Goal: Task Accomplishment & Management: Use online tool/utility

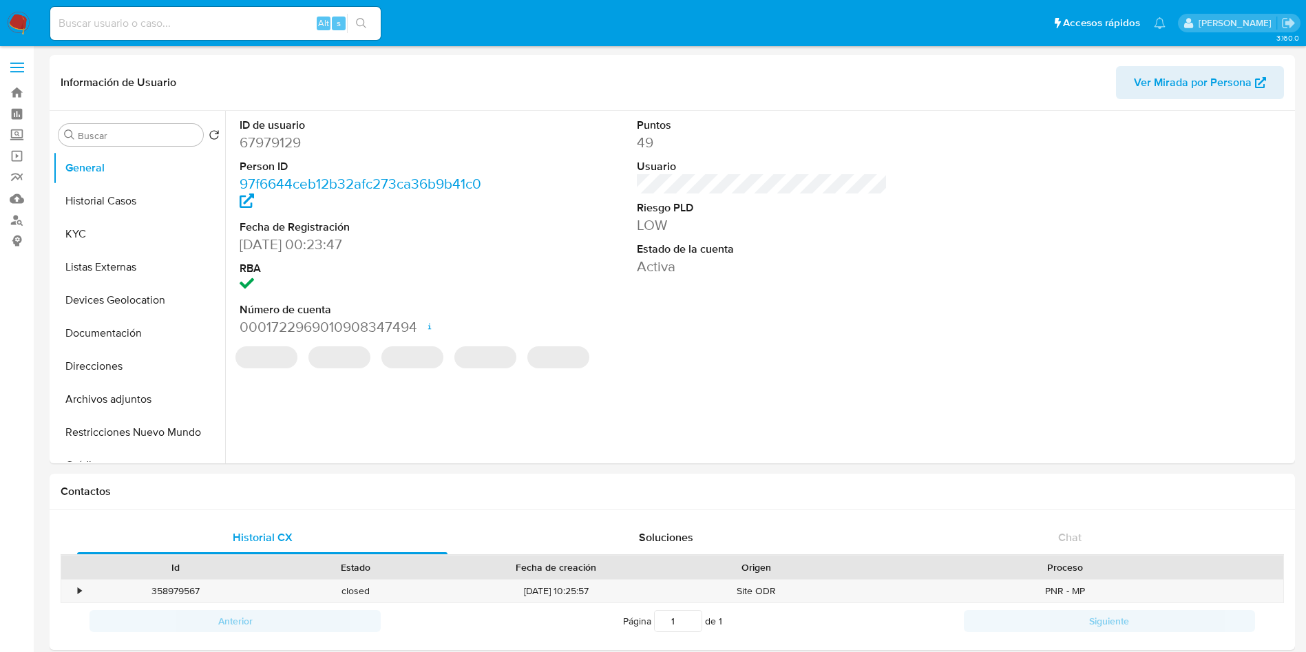
select select "10"
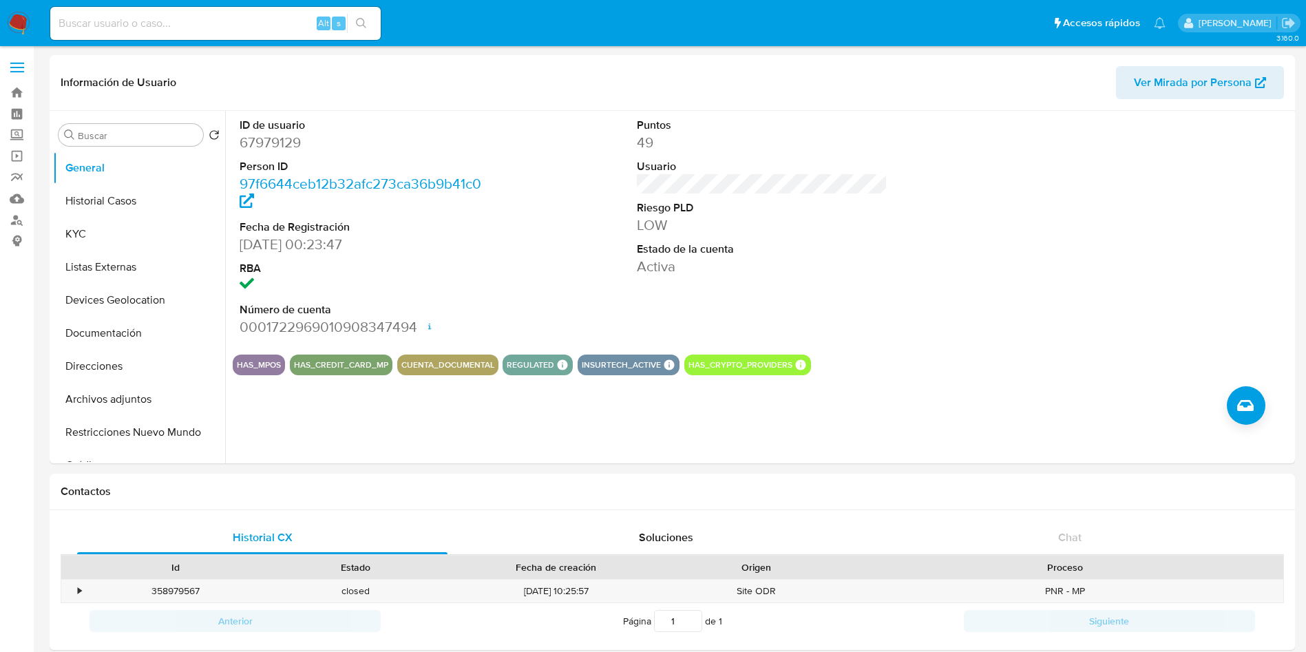
click at [10, 25] on img at bounding box center [18, 23] width 23 height 23
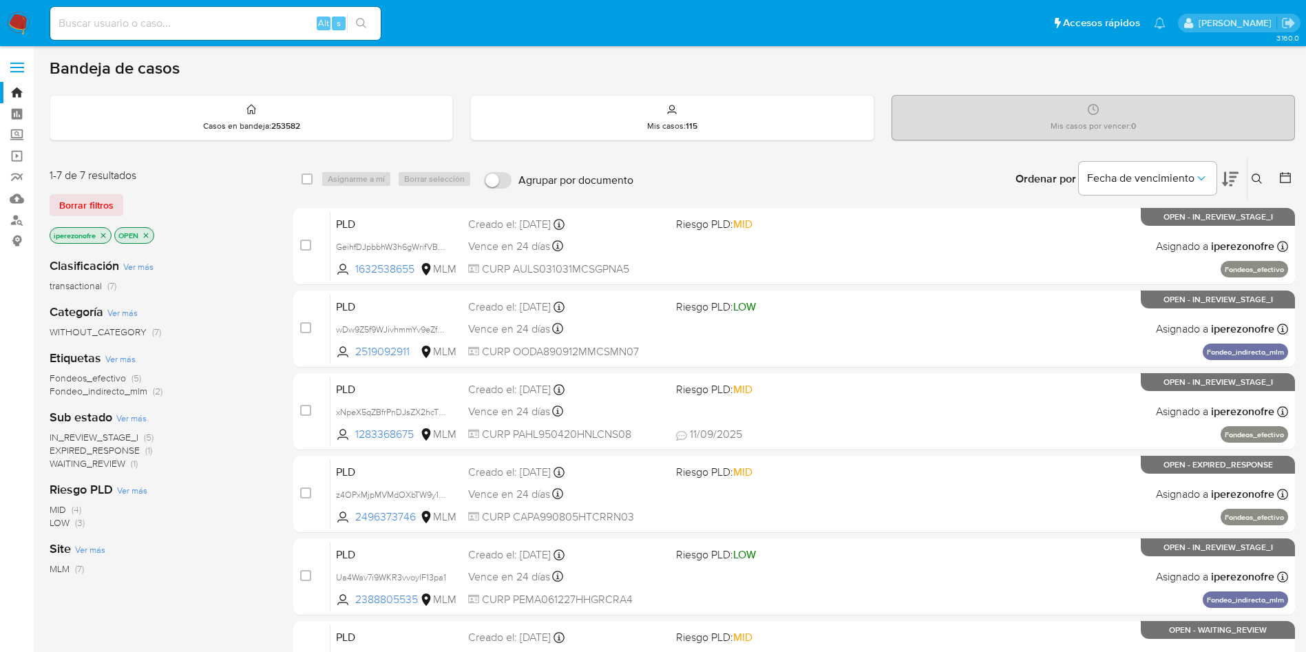
drag, startPoint x: 1259, startPoint y: 177, endPoint x: 1252, endPoint y: 182, distance: 8.4
click at [1257, 176] on icon at bounding box center [1257, 179] width 11 height 11
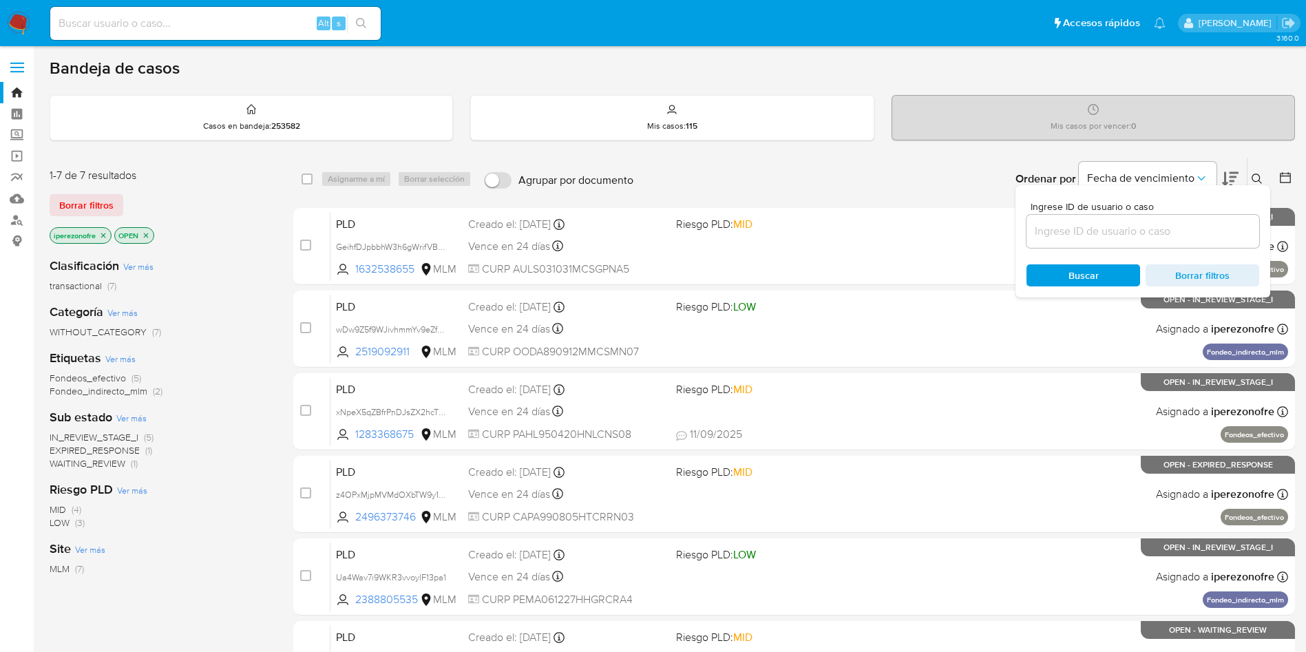
click at [1065, 237] on input at bounding box center [1143, 231] width 233 height 18
type input "2519092911"
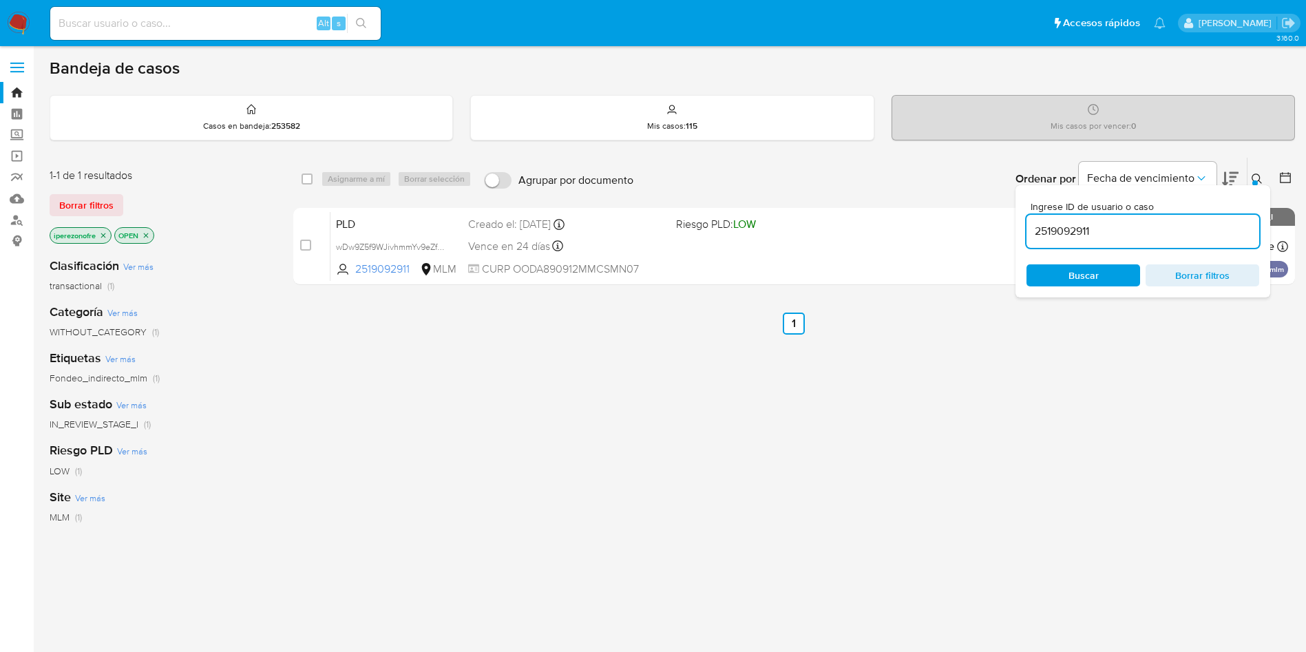
click at [1085, 269] on span "Buscar" at bounding box center [1084, 275] width 30 height 22
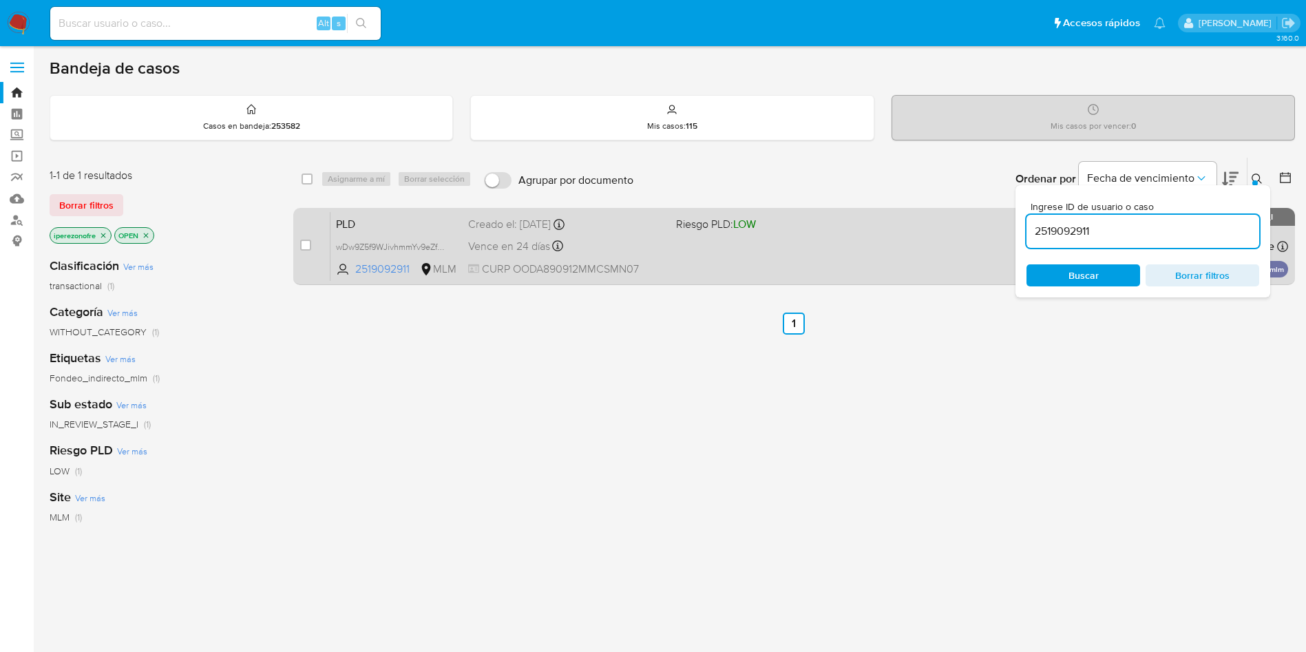
click at [738, 258] on div "PLD wDw9Z5f9WJivhmmYv9eZf68I 2519092911 MLM Riesgo PLD: LOW Creado el: 12/08/20…" at bounding box center [810, 246] width 958 height 70
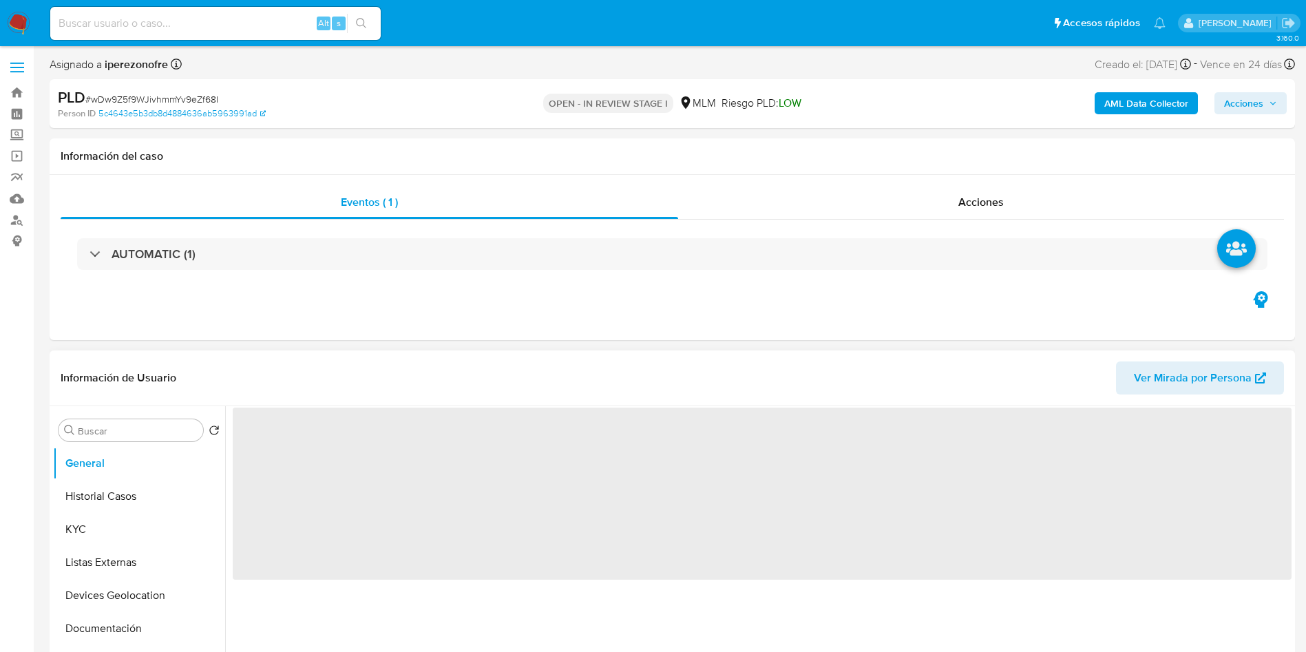
select select "10"
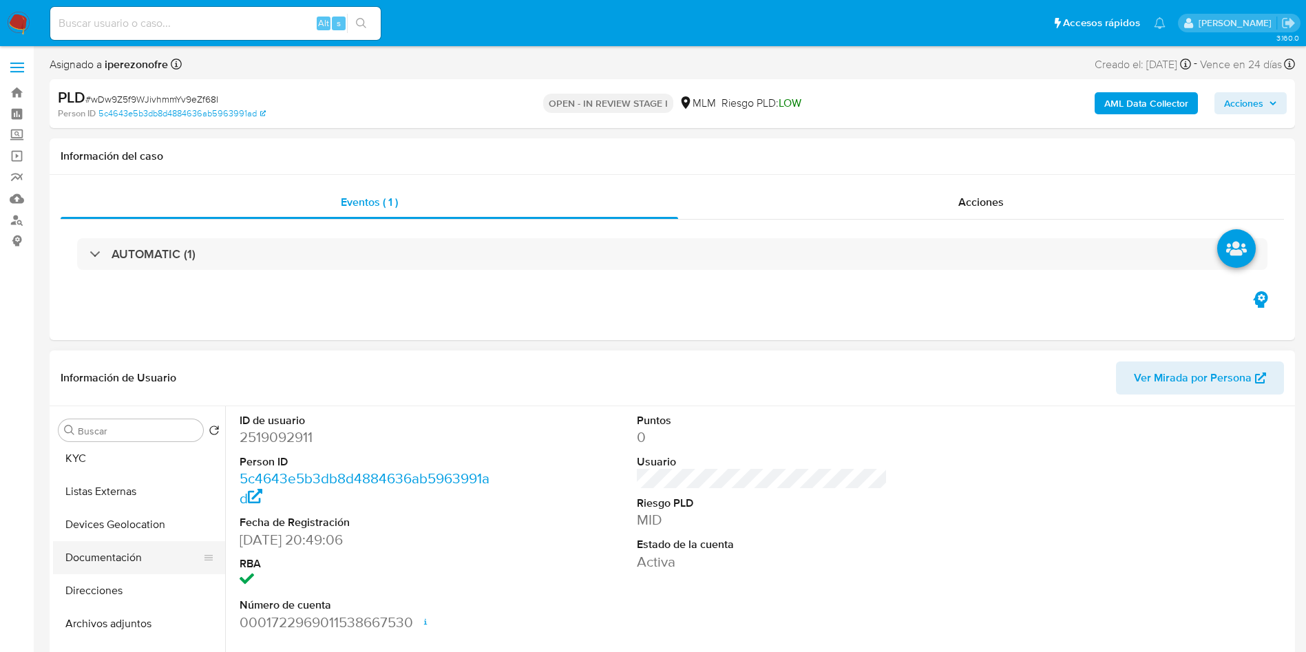
scroll to position [103, 0]
click at [114, 575] on button "Archivos adjuntos" at bounding box center [133, 591] width 161 height 33
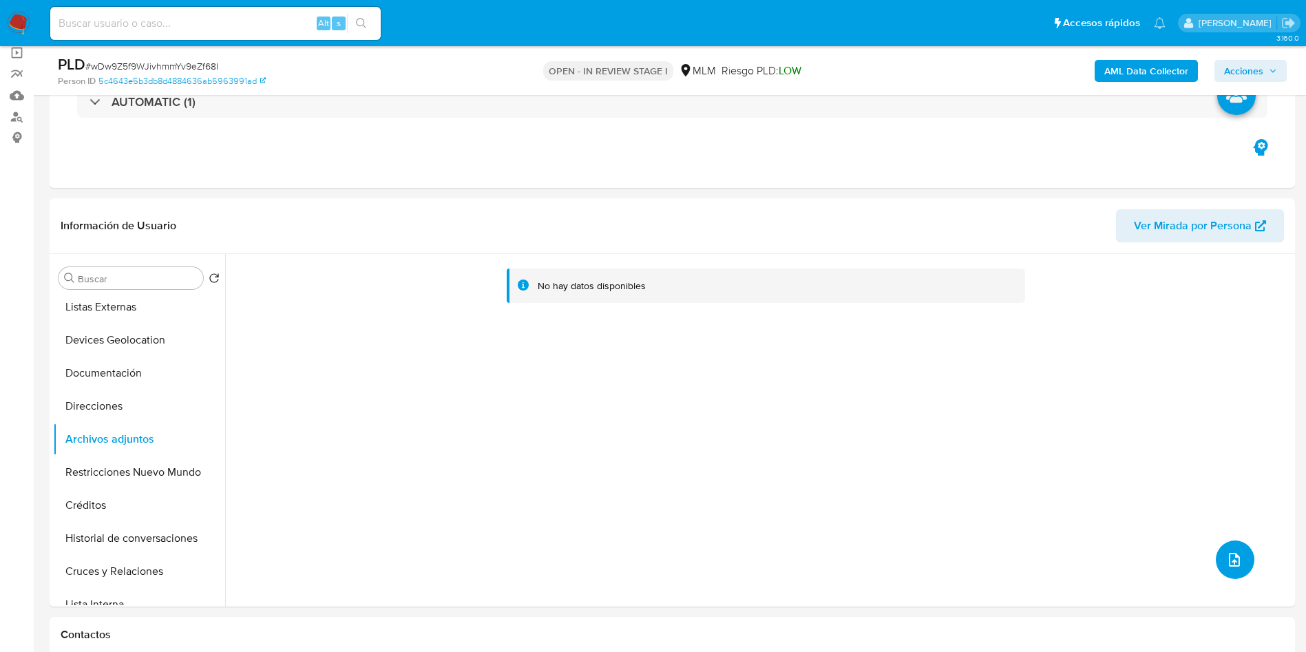
click at [1238, 553] on button "upload-file" at bounding box center [1235, 560] width 39 height 39
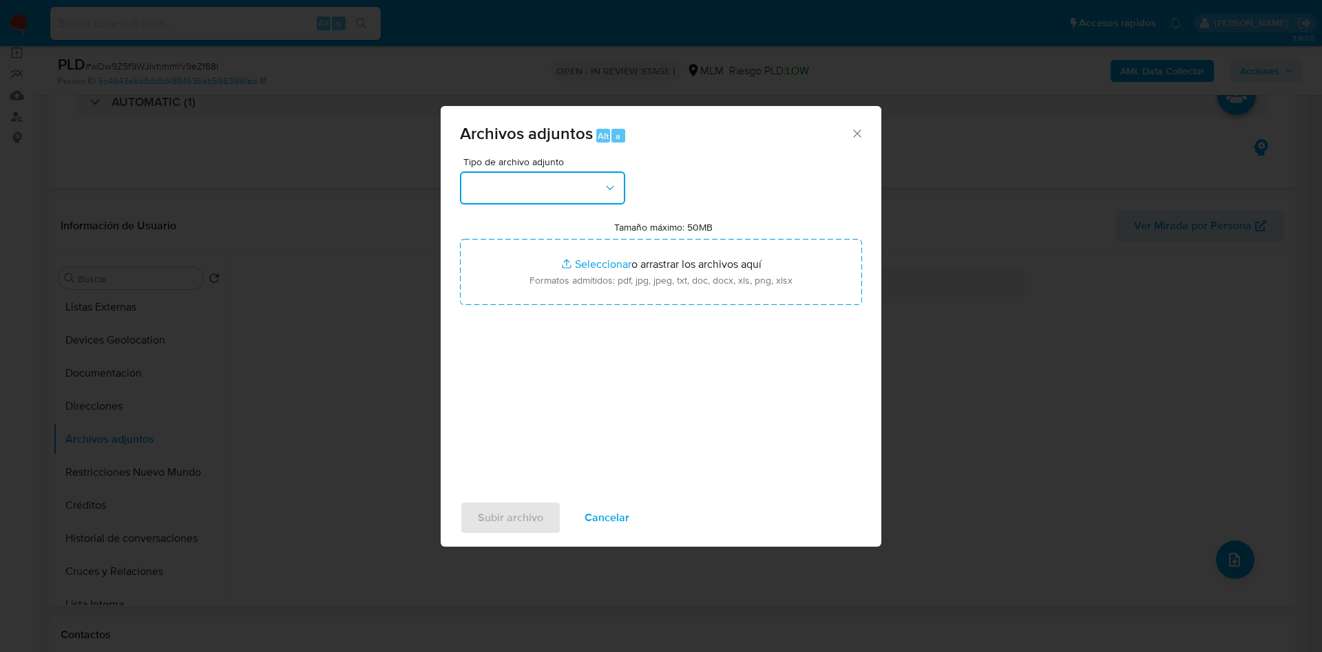
click at [607, 189] on icon "button" at bounding box center [610, 188] width 14 height 14
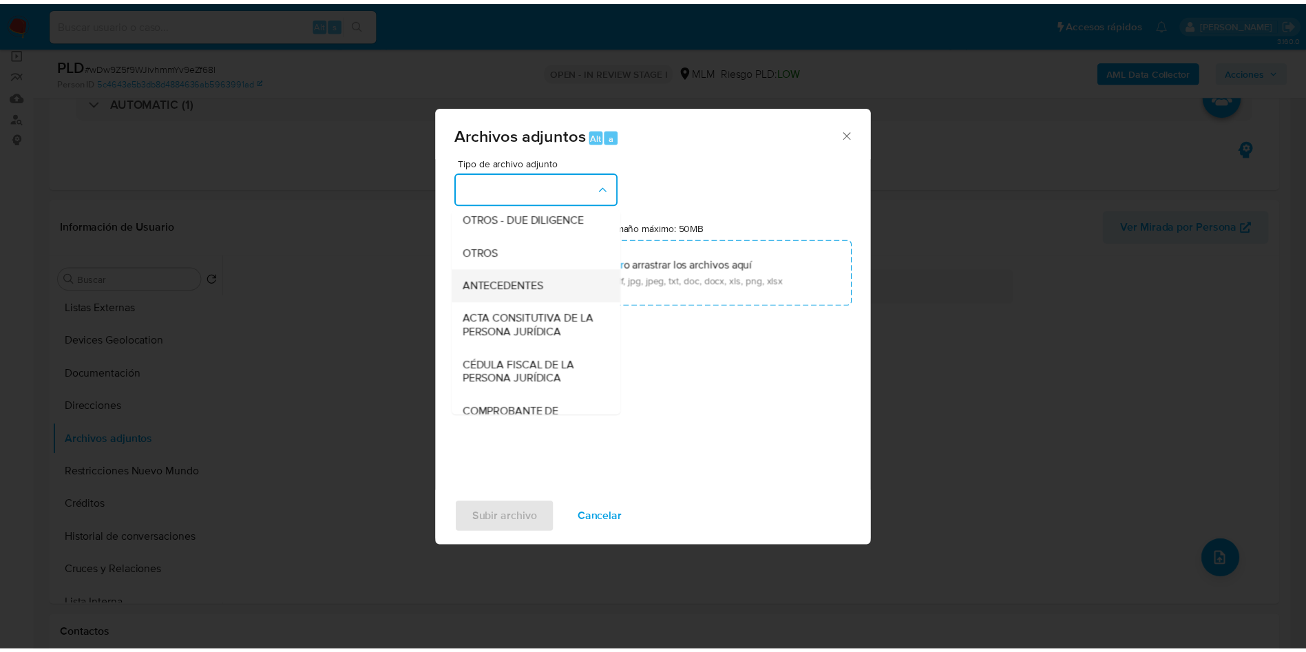
scroll to position [207, 0]
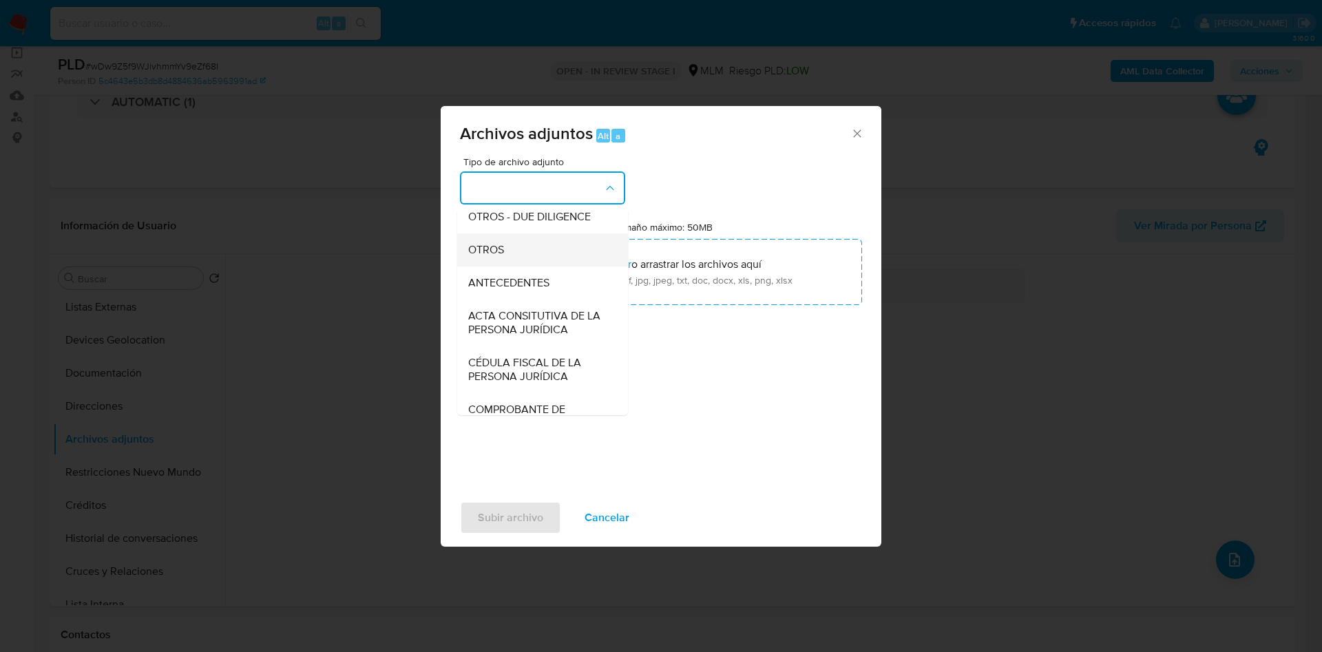
click at [501, 257] on span "OTROS" at bounding box center [486, 250] width 36 height 14
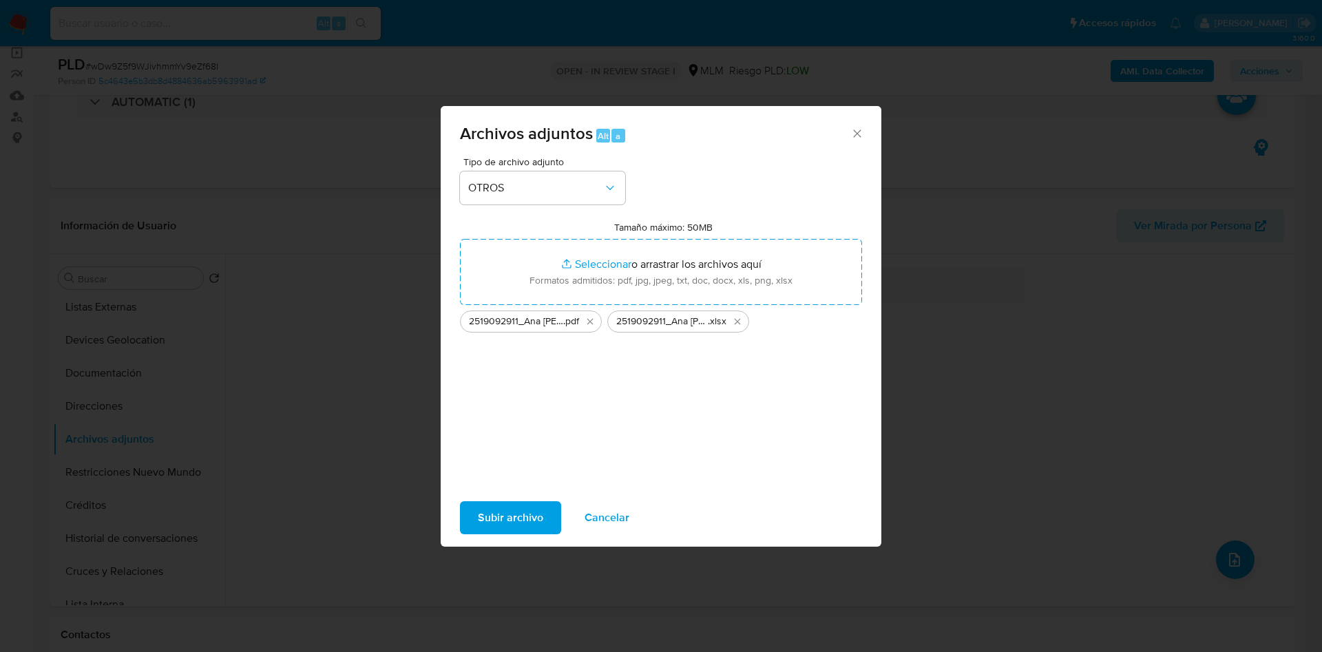
click at [521, 519] on span "Subir archivo" at bounding box center [510, 518] width 65 height 30
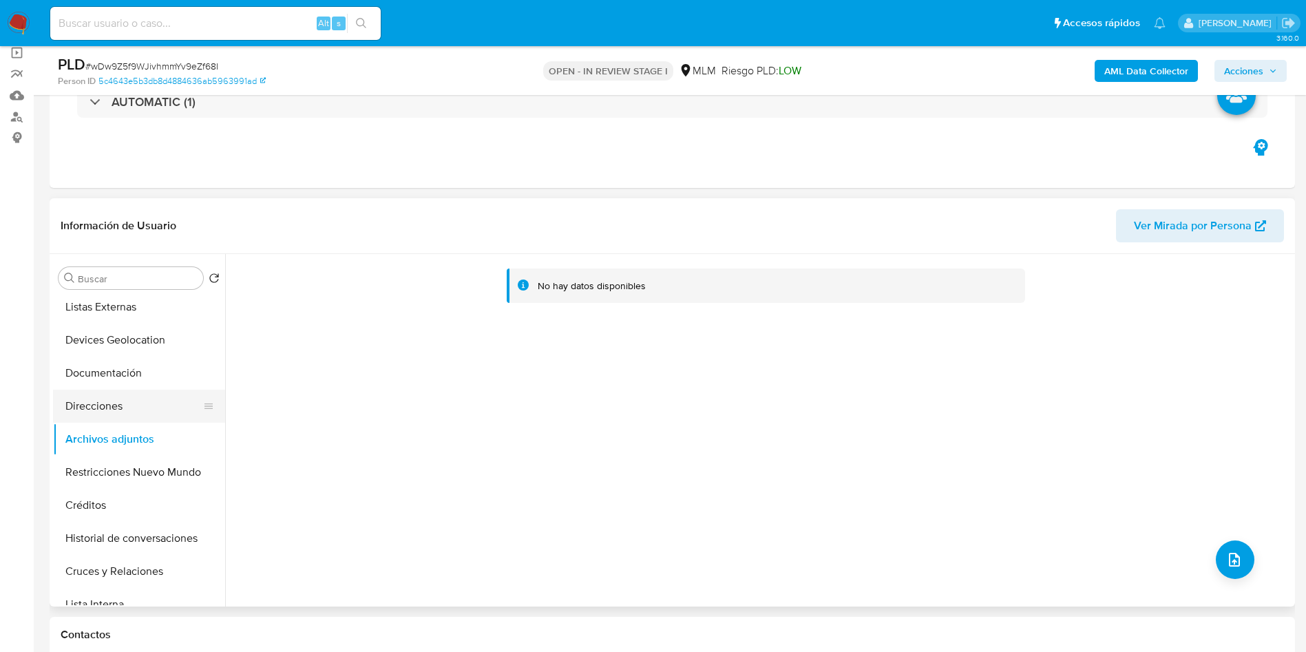
click at [114, 415] on button "Direcciones" at bounding box center [133, 406] width 161 height 33
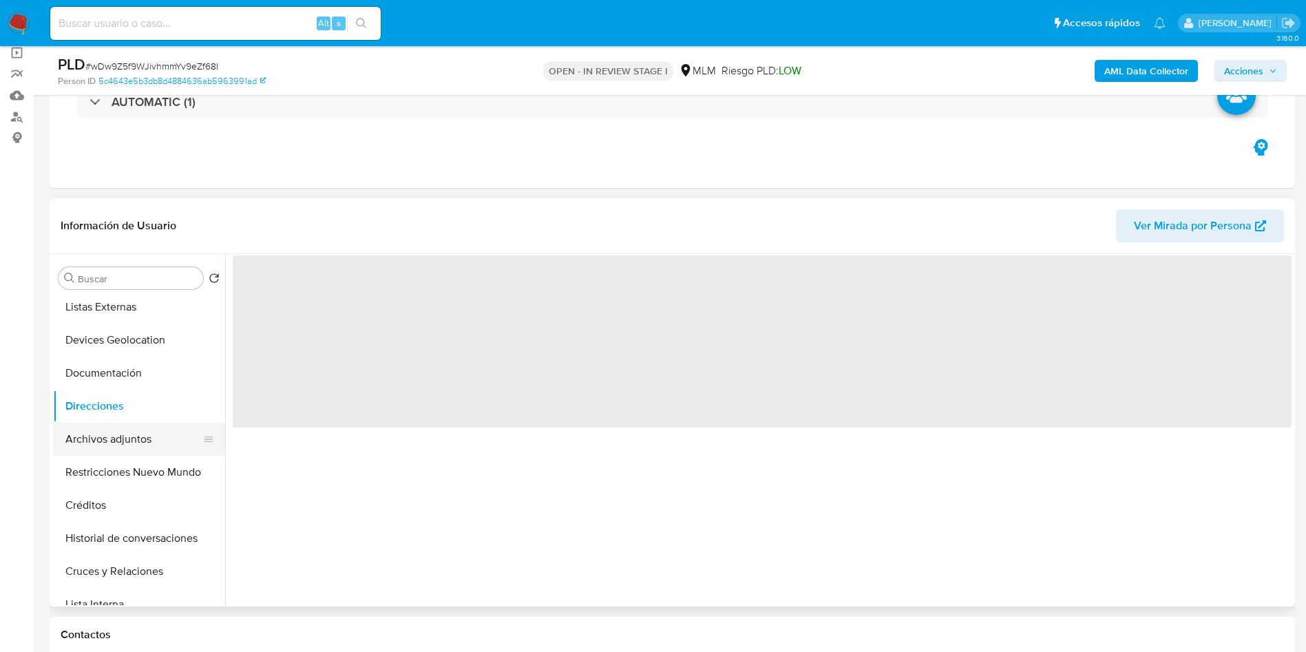
click at [129, 448] on button "Archivos adjuntos" at bounding box center [133, 439] width 161 height 33
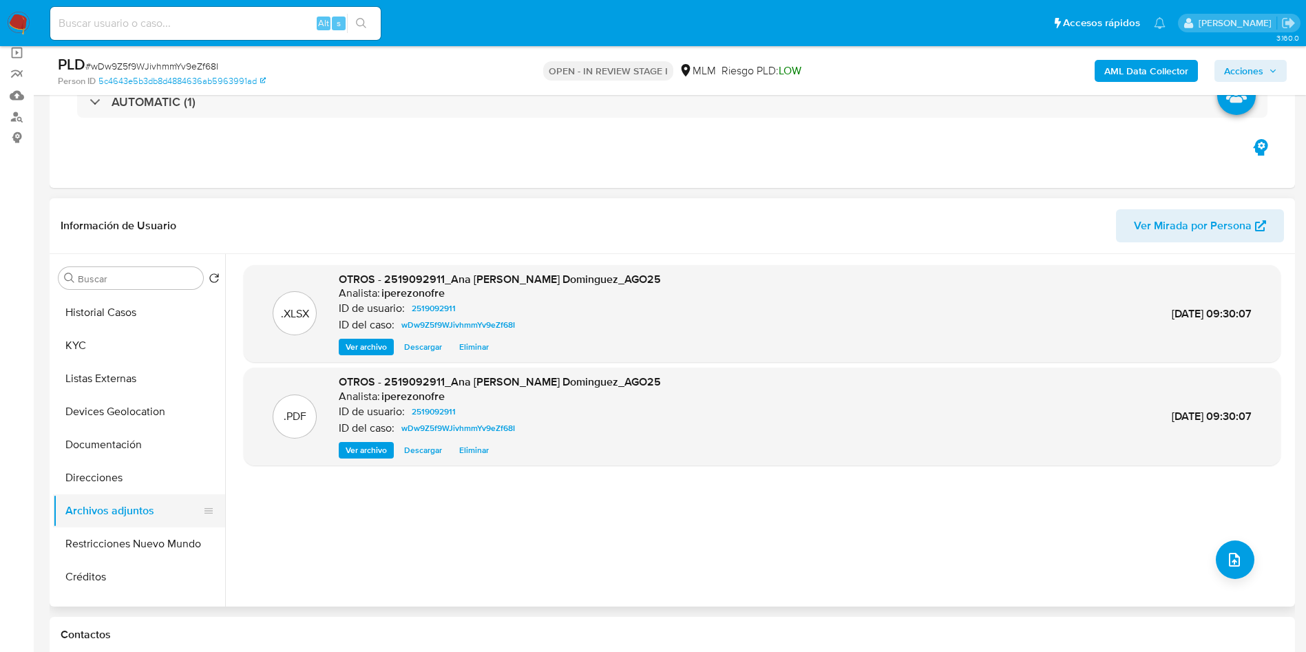
scroll to position [0, 0]
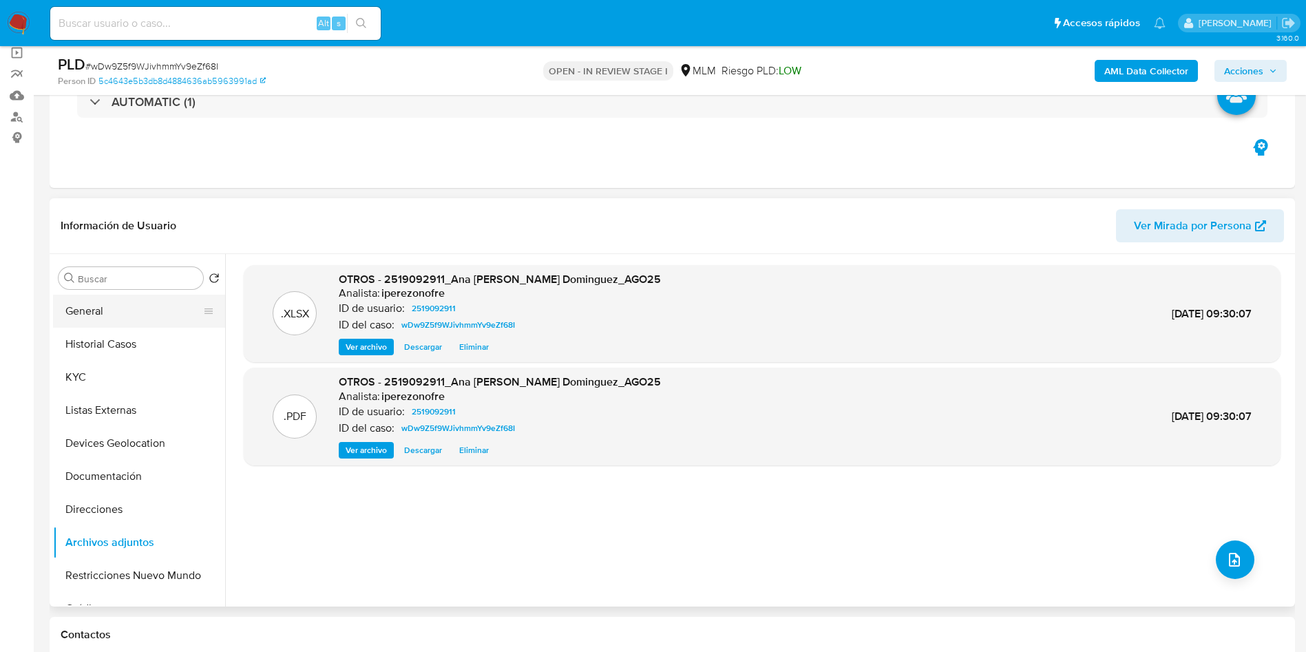
click at [139, 306] on button "General" at bounding box center [133, 311] width 161 height 33
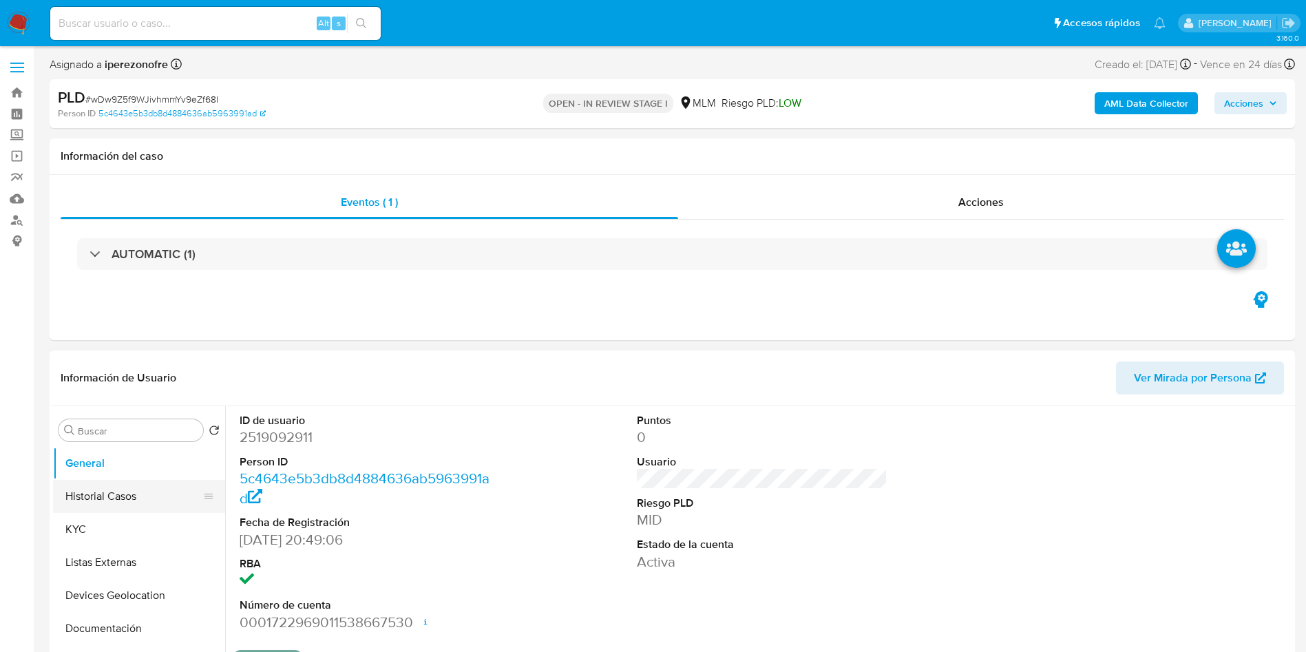
click at [114, 492] on button "Historial Casos" at bounding box center [133, 496] width 161 height 33
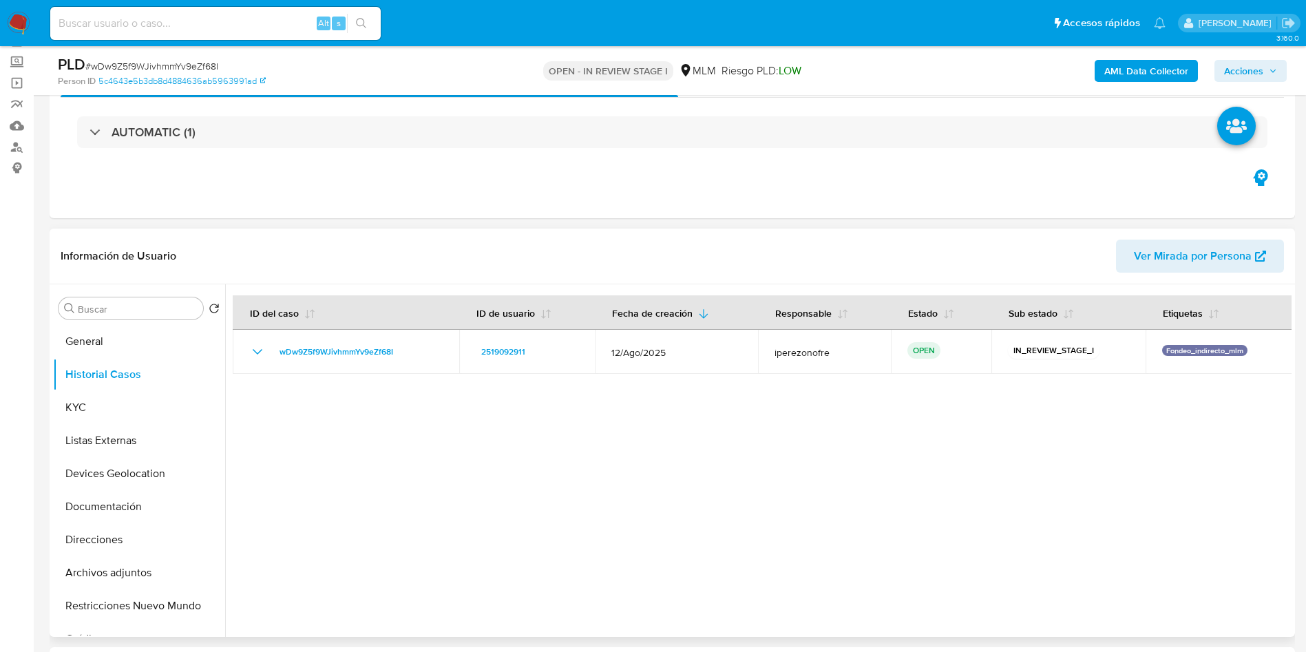
scroll to position [103, 0]
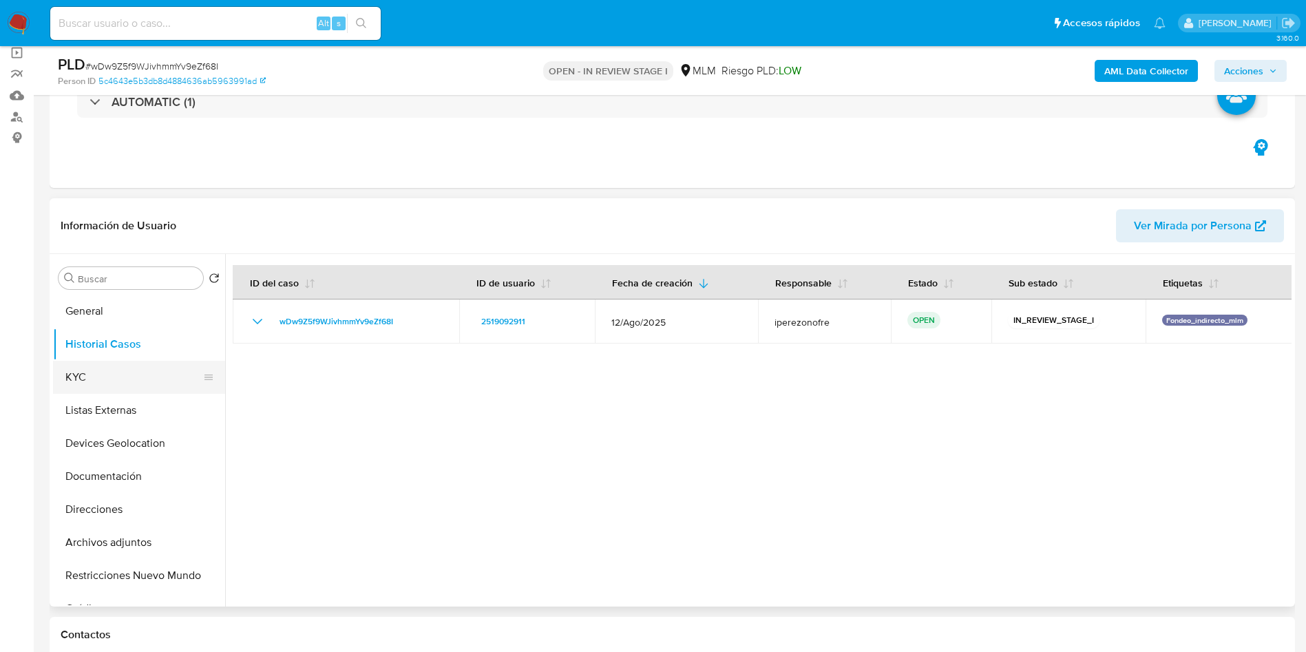
click at [94, 379] on button "KYC" at bounding box center [133, 377] width 161 height 33
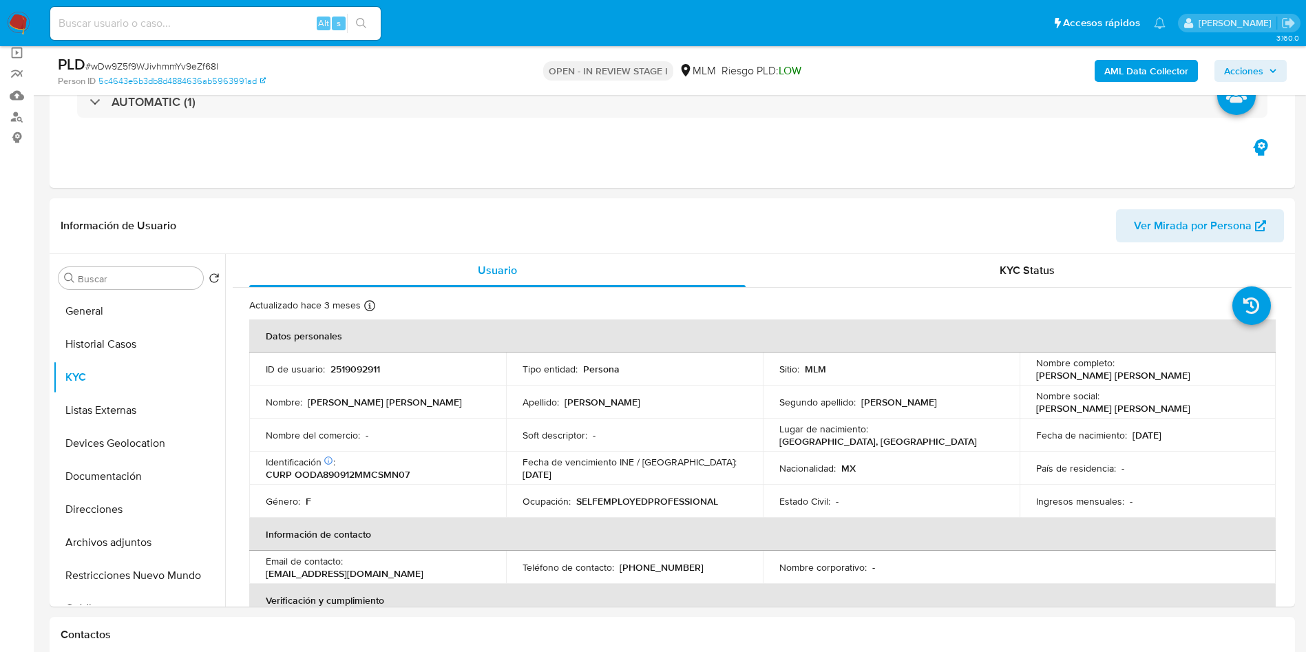
click at [1256, 73] on span "Acciones" at bounding box center [1243, 71] width 39 height 22
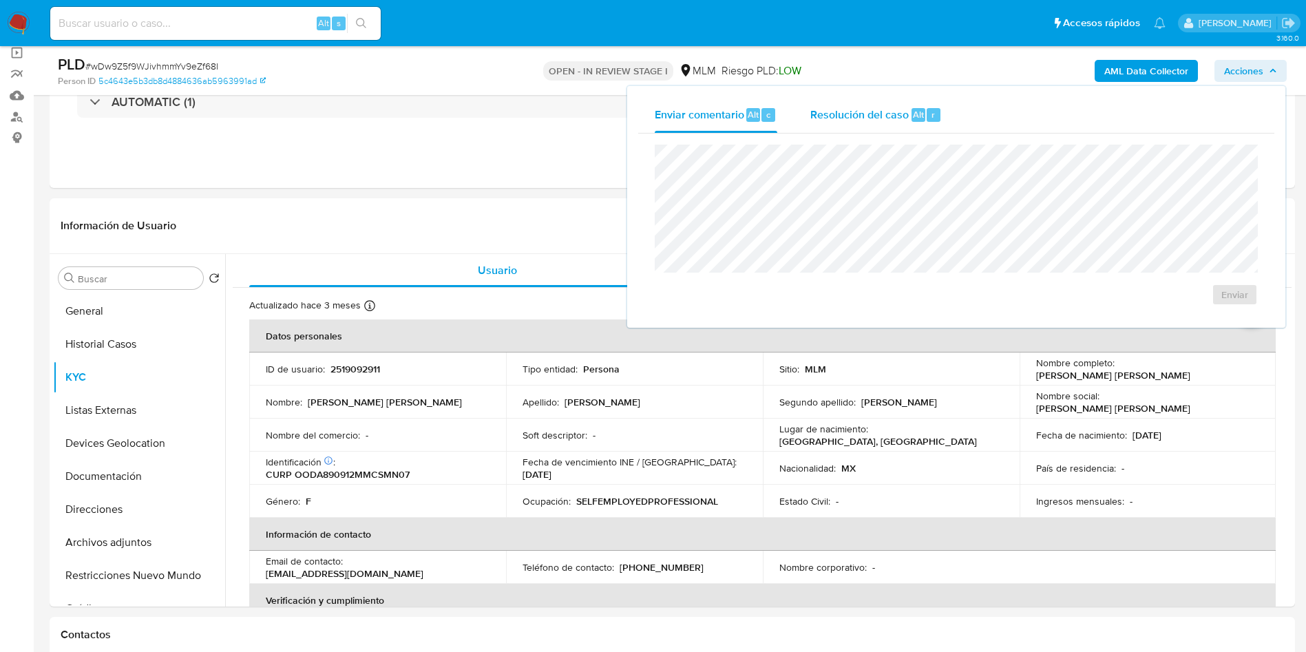
click at [842, 116] on span "Resolución del caso" at bounding box center [860, 114] width 98 height 16
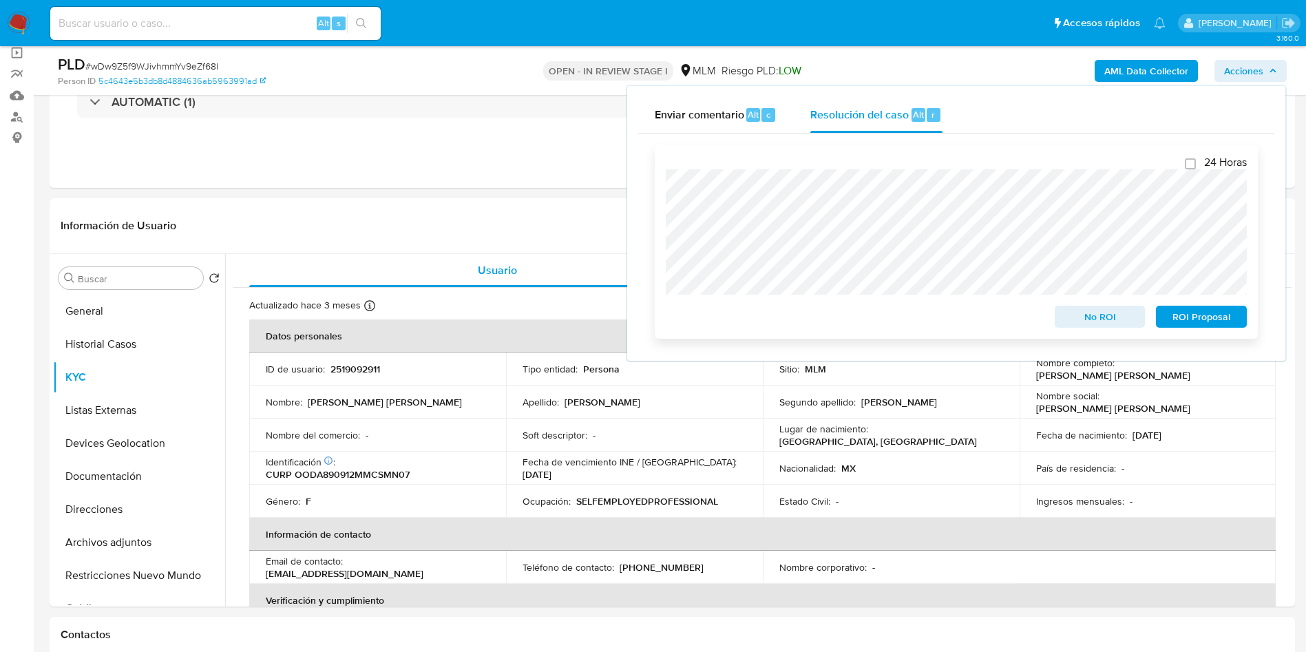
click at [1202, 320] on span "ROI Proposal" at bounding box center [1202, 316] width 72 height 19
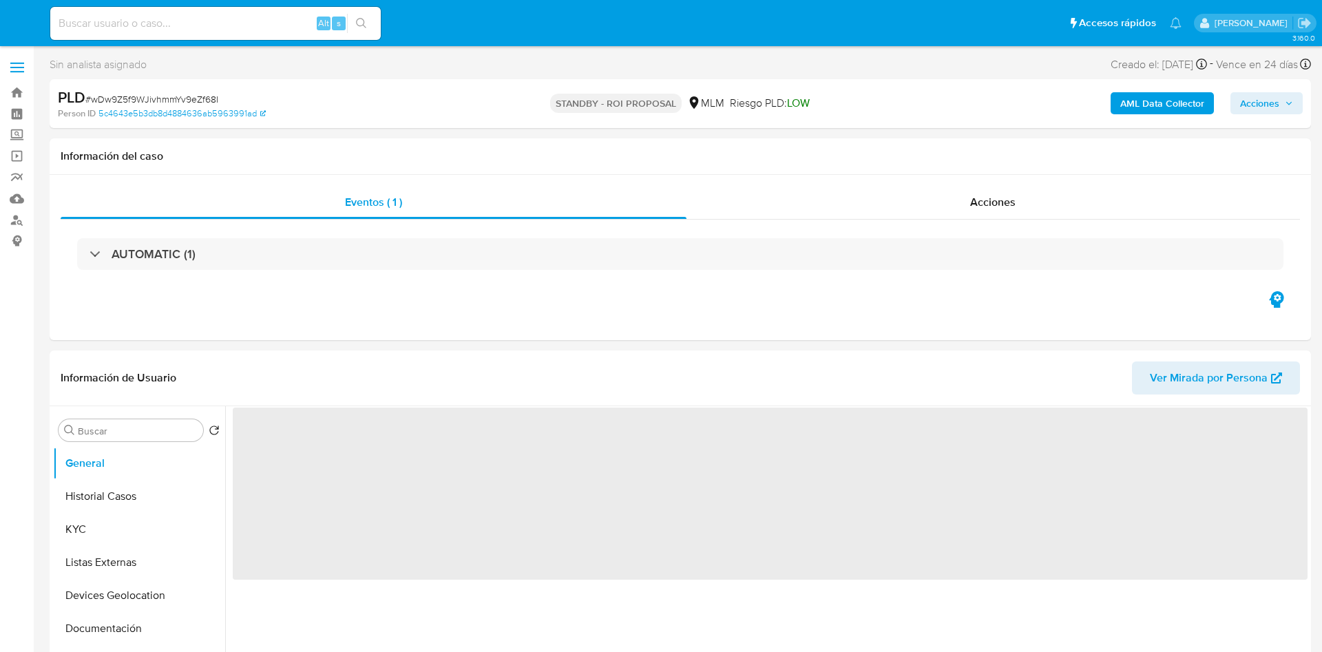
select select "10"
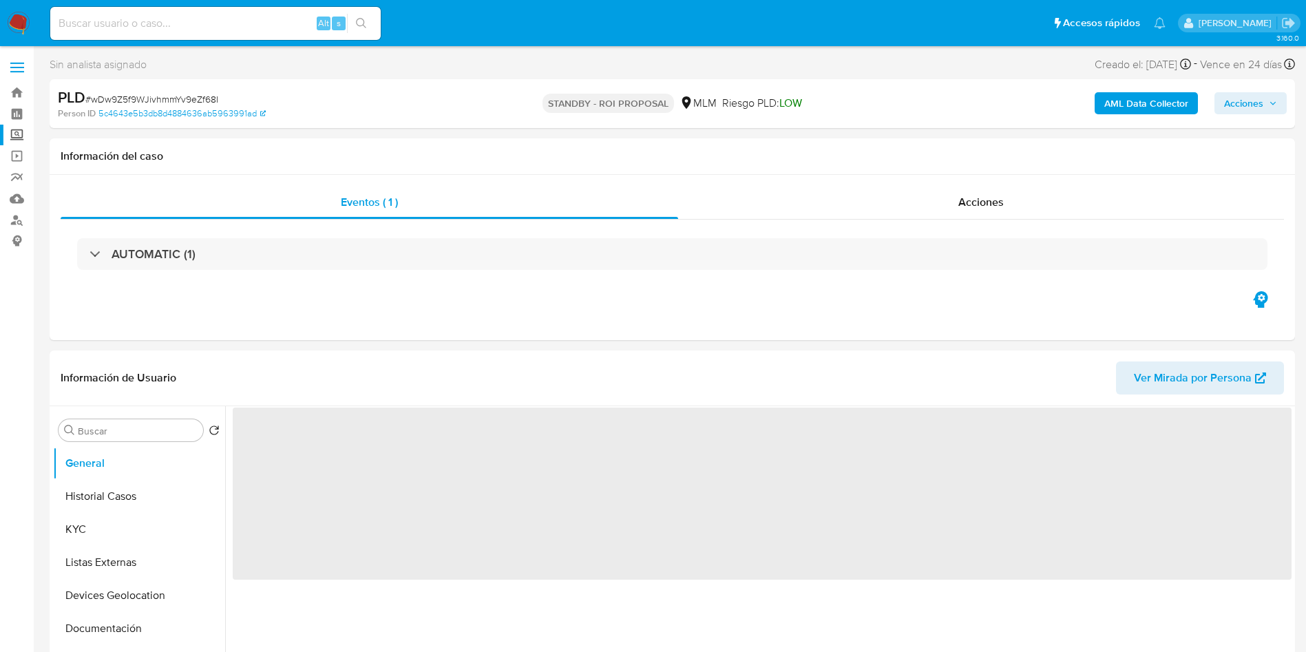
click at [14, 133] on label "Screening" at bounding box center [82, 135] width 164 height 21
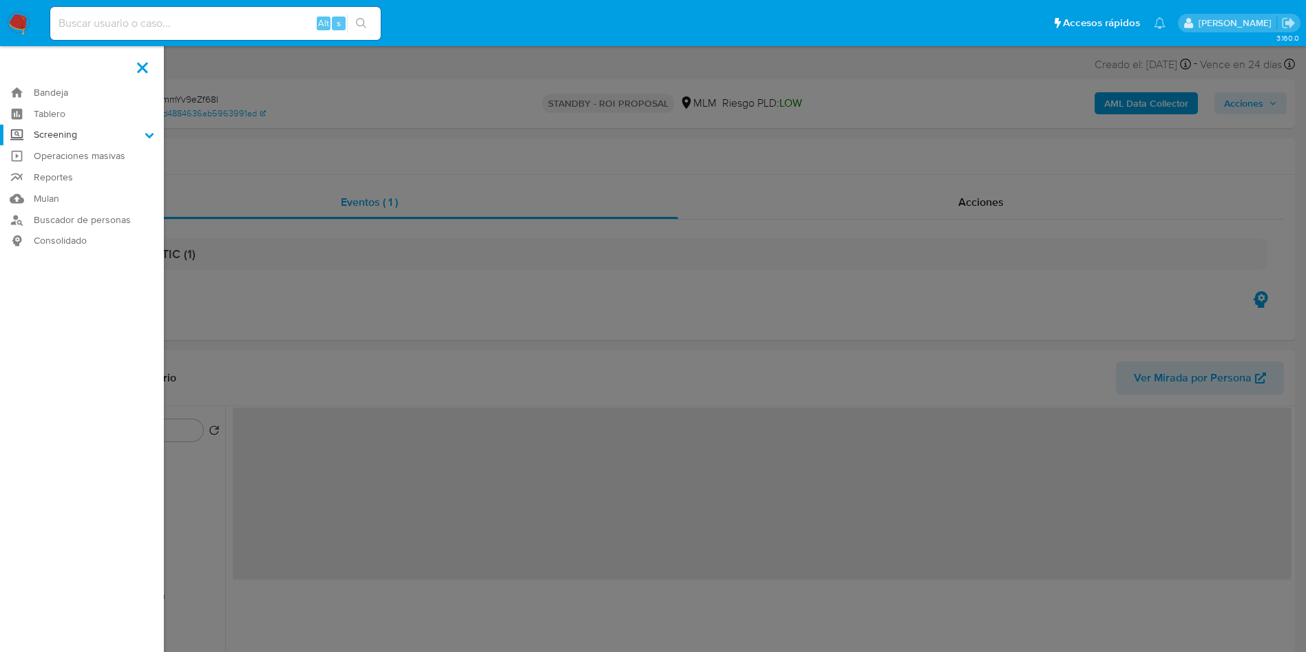
click at [0, 0] on input "Screening" at bounding box center [0, 0] width 0 height 0
select select "10"
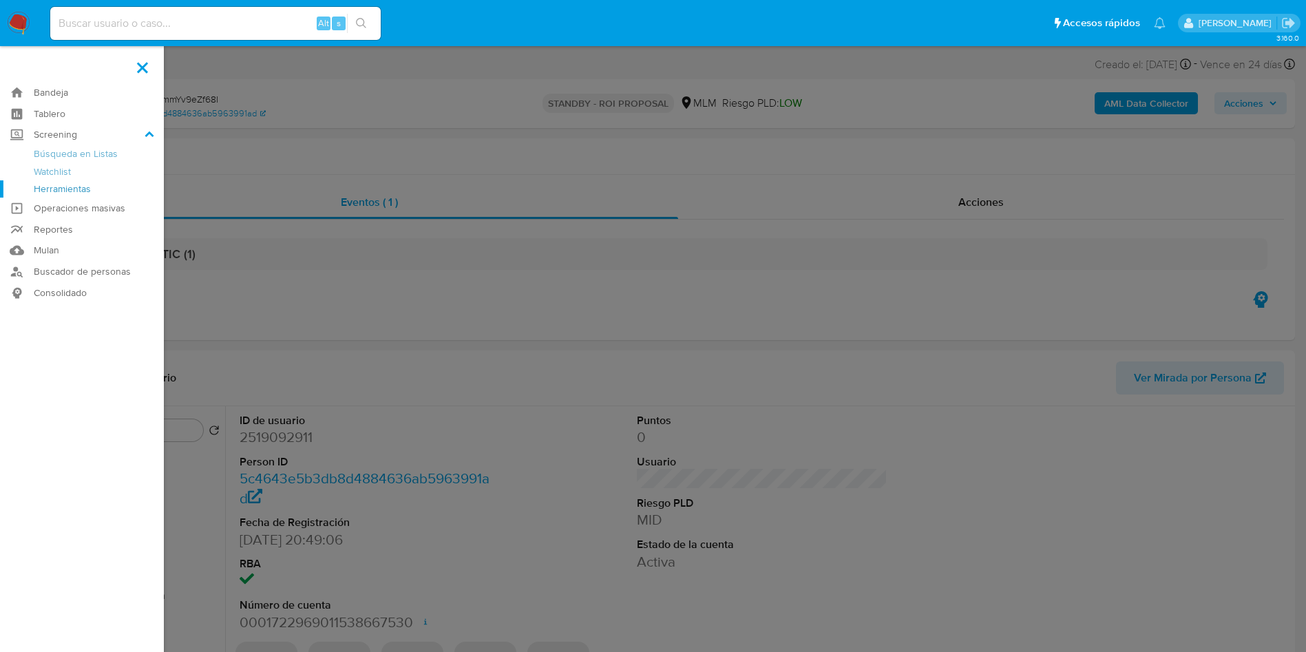
drag, startPoint x: 43, startPoint y: 188, endPoint x: 96, endPoint y: 187, distance: 52.4
click at [43, 187] on link "Herramientas" at bounding box center [82, 188] width 164 height 17
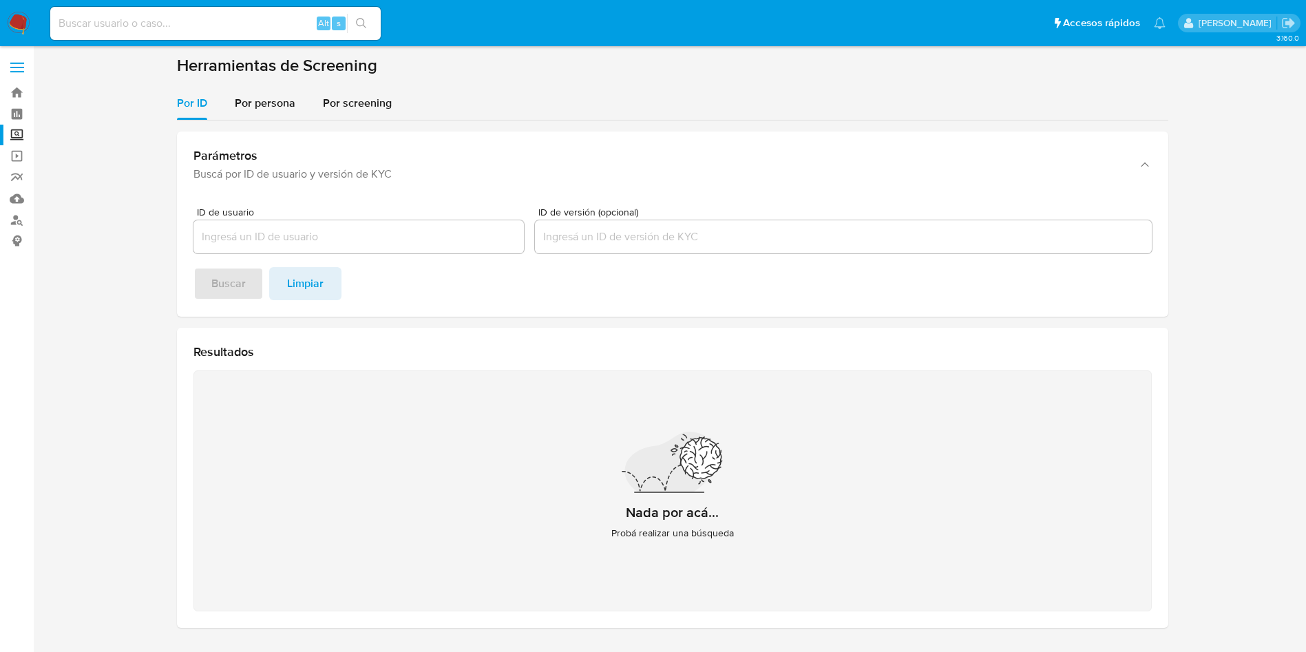
click at [275, 82] on section "Herramientas de Screening Por ID Por persona Por screening Parámetros Buscá por…" at bounding box center [673, 347] width 992 height 584
drag, startPoint x: 263, startPoint y: 97, endPoint x: 267, endPoint y: 121, distance: 23.7
click at [262, 96] on span "Por persona" at bounding box center [265, 103] width 61 height 16
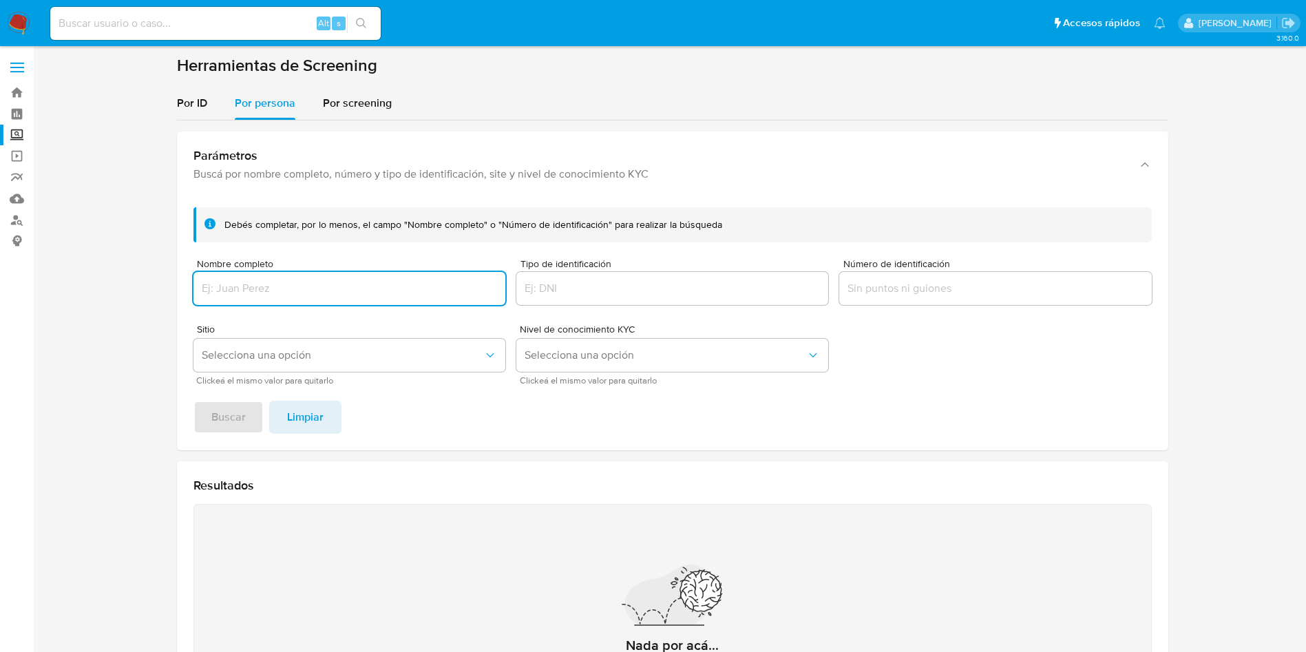
click at [280, 288] on input "Nombre completo" at bounding box center [350, 289] width 312 height 18
type input "VAHAMRADIOCOMUNICACIONES"
click at [233, 406] on span "Buscar" at bounding box center [228, 417] width 34 height 30
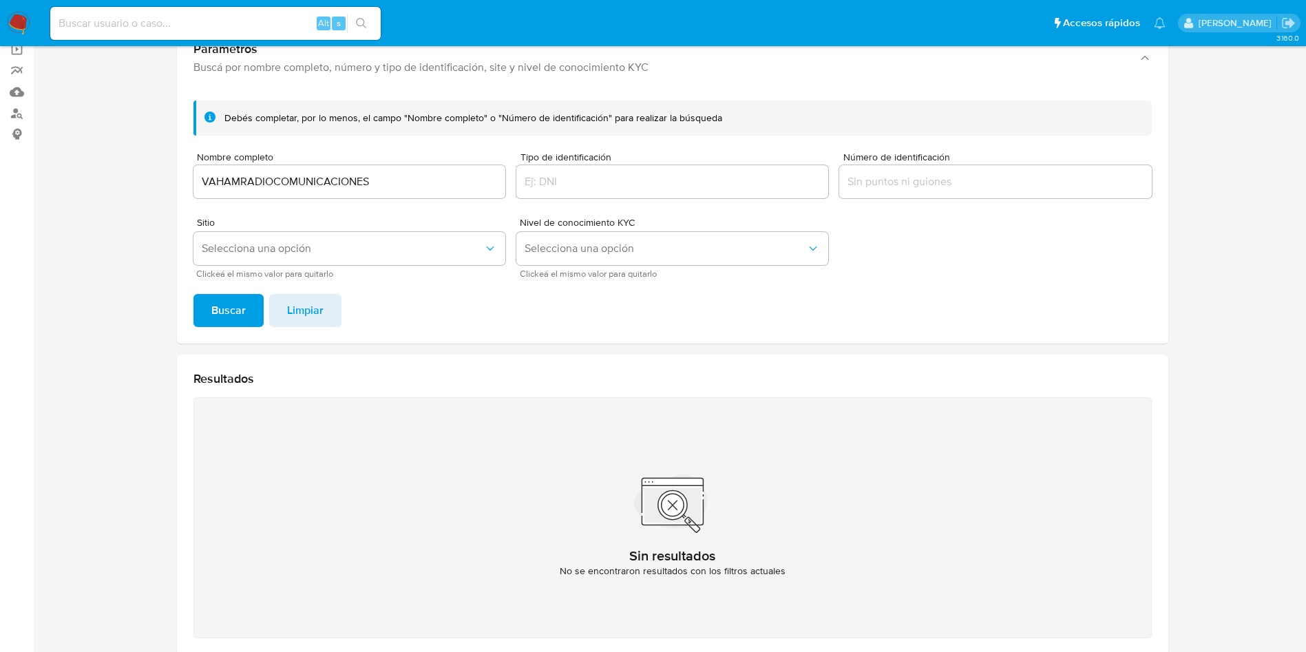
scroll to position [76, 0]
